Goal: Find specific page/section: Find specific page/section

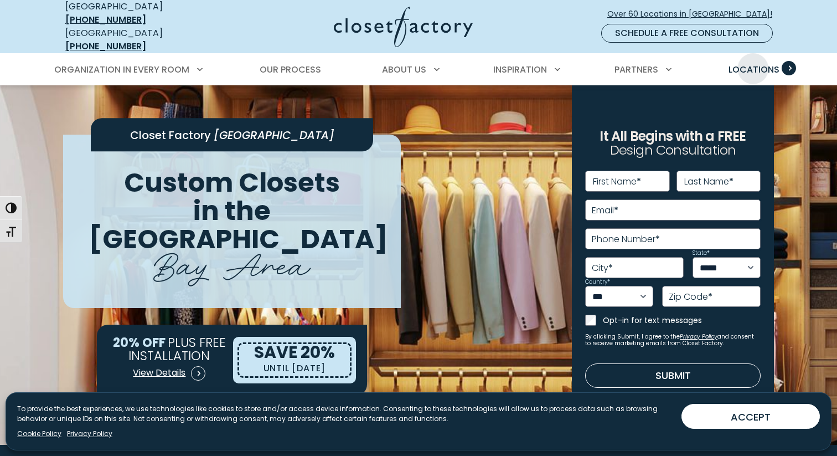
click at [753, 63] on span "Locations" at bounding box center [754, 69] width 51 height 13
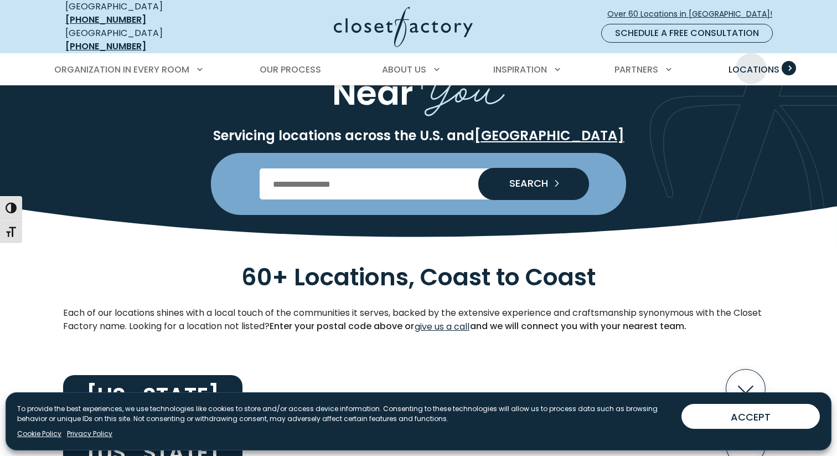
scroll to position [102, 0]
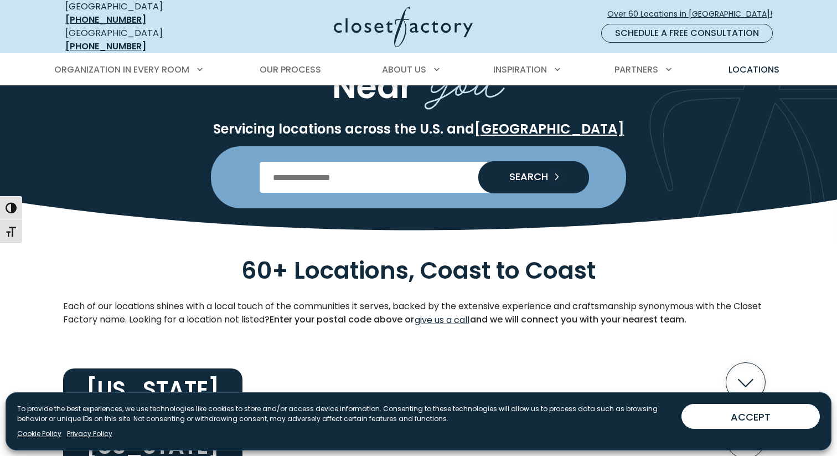
click at [442, 162] on input "Enter Postal Code" at bounding box center [419, 177] width 318 height 31
type input "*"
type input "*****"
click at [478, 161] on button "SEARCH" at bounding box center [533, 177] width 111 height 32
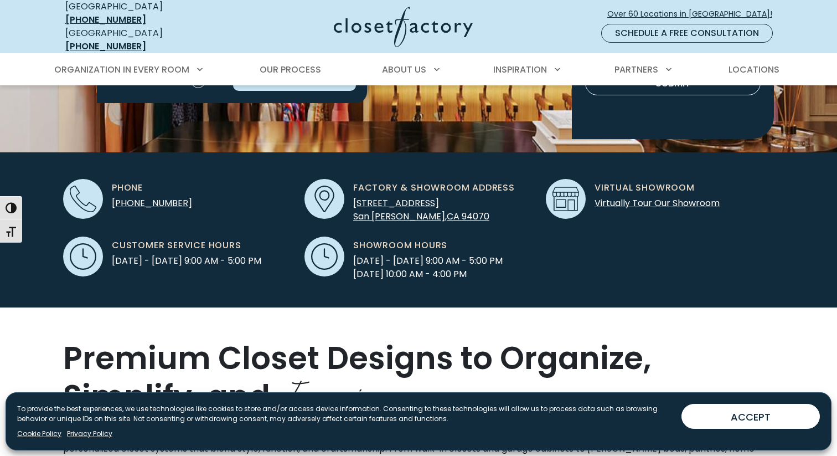
scroll to position [294, 0]
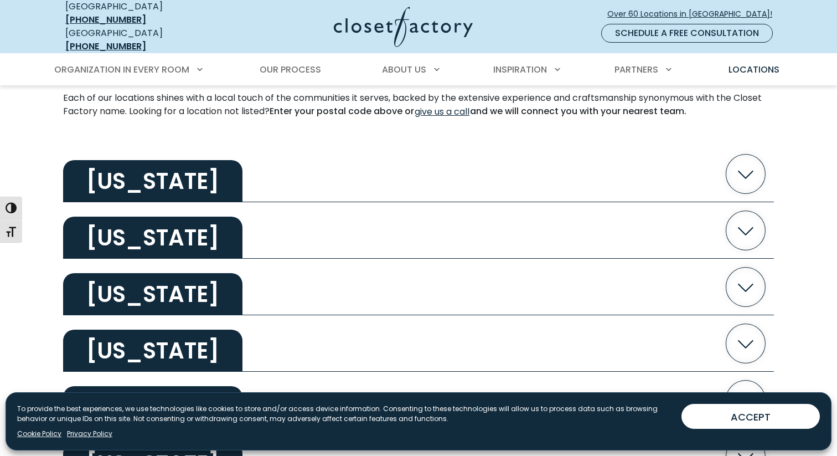
scroll to position [326, 0]
